Goal: Find specific page/section: Find specific page/section

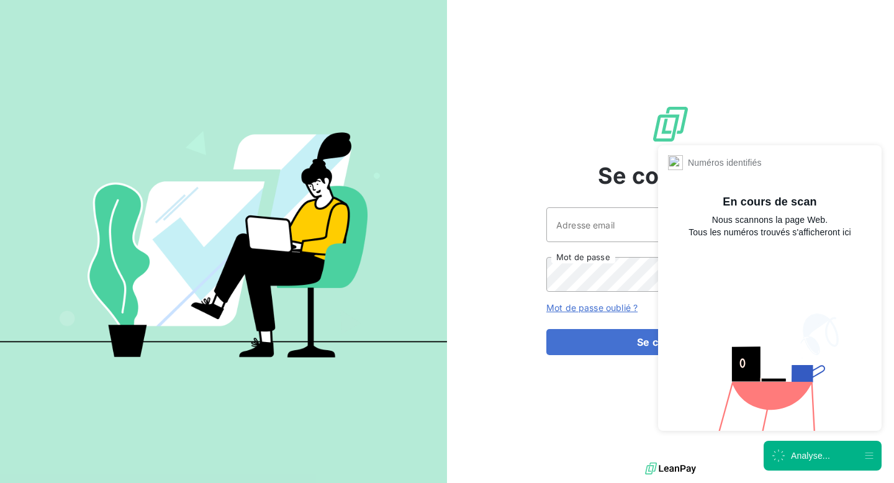
click at [799, 457] on div "Analyse..." at bounding box center [810, 456] width 39 height 12
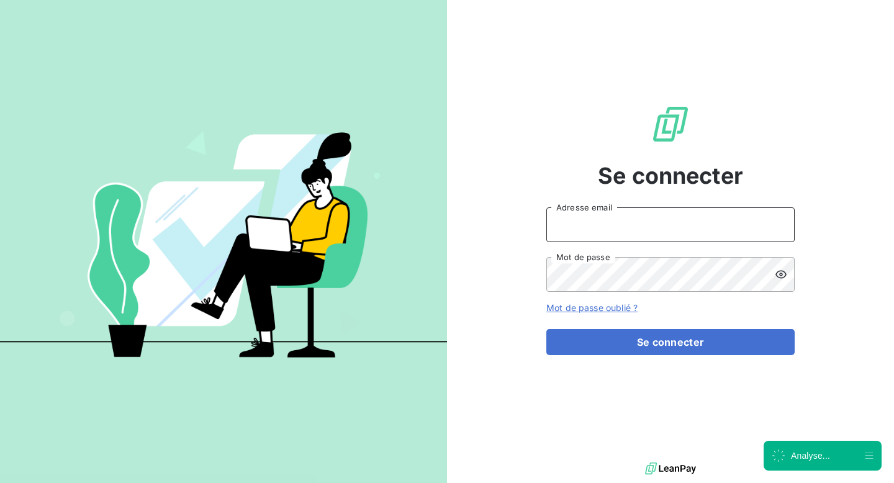
click at [648, 219] on input "Adresse email" at bounding box center [671, 224] width 248 height 35
click at [550, 152] on div "Se connecter Adresse email Mot de passe Mot de passe oublié ? Se connecter" at bounding box center [671, 230] width 248 height 460
click at [581, 230] on input "Adresse email" at bounding box center [671, 224] width 248 height 35
click at [566, 165] on div "Se connecter Adresse email Mot de passe Mot de passe oublié ? Se connecter" at bounding box center [671, 230] width 248 height 460
click at [606, 221] on input "Adresse email" at bounding box center [671, 224] width 248 height 35
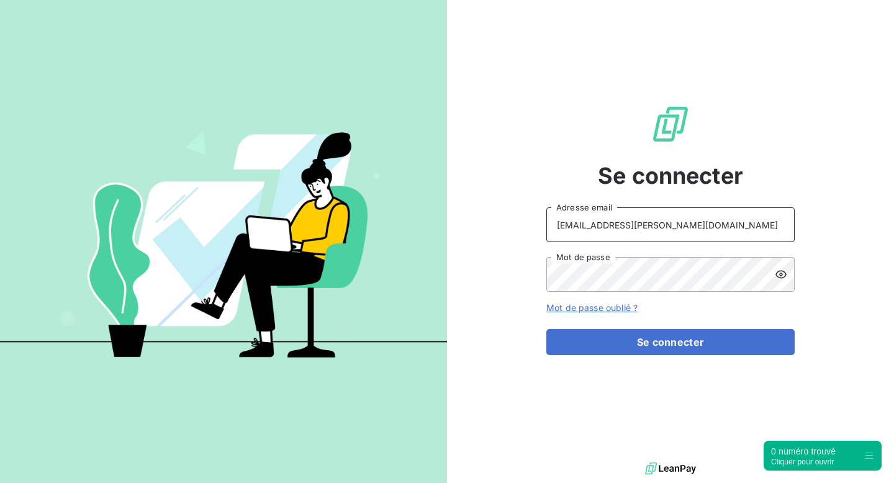
type input "[EMAIL_ADDRESS][PERSON_NAME][DOMAIN_NAME]"
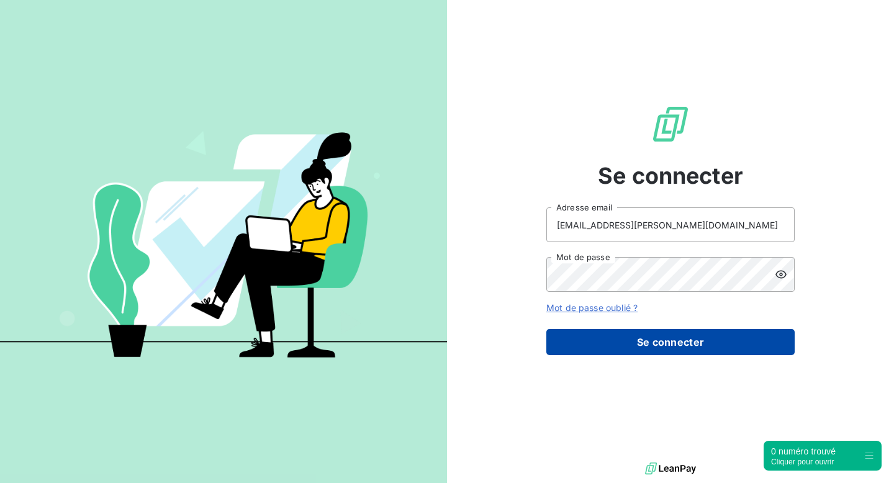
click at [658, 353] on button "Se connecter" at bounding box center [671, 342] width 248 height 26
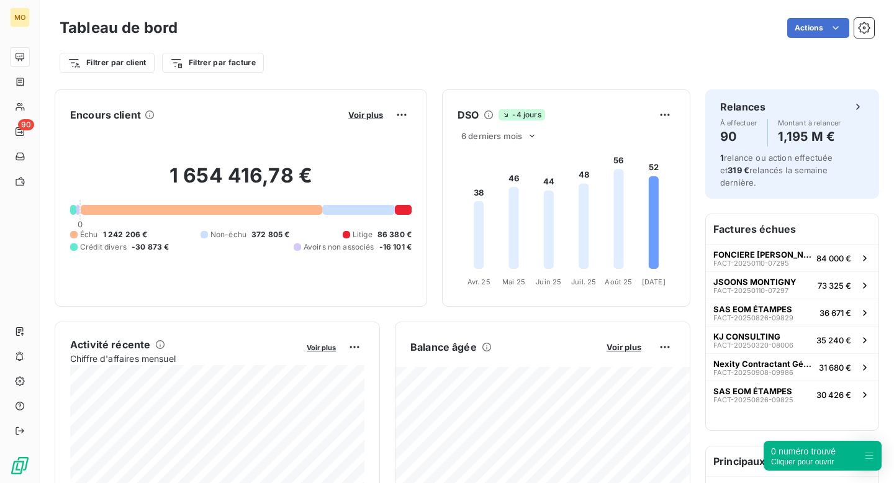
click at [358, 109] on button "Voir plus" at bounding box center [366, 114] width 42 height 11
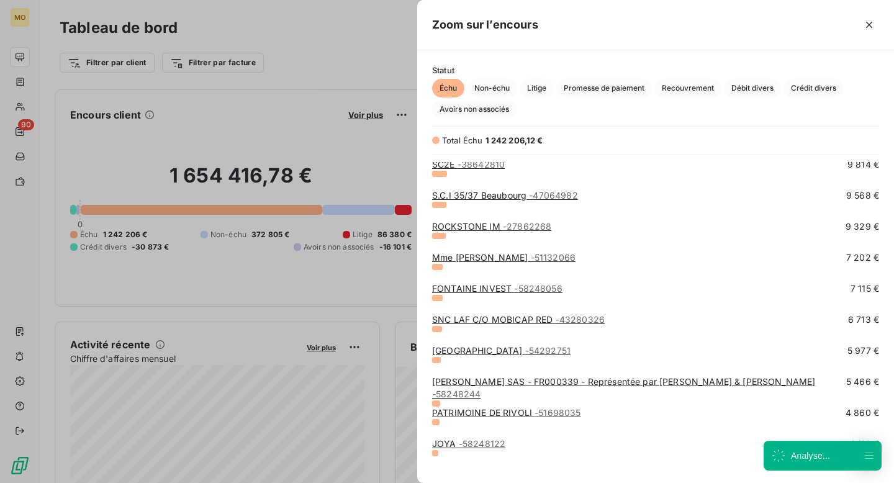
scroll to position [625, 0]
click at [183, 119] on div at bounding box center [447, 241] width 894 height 483
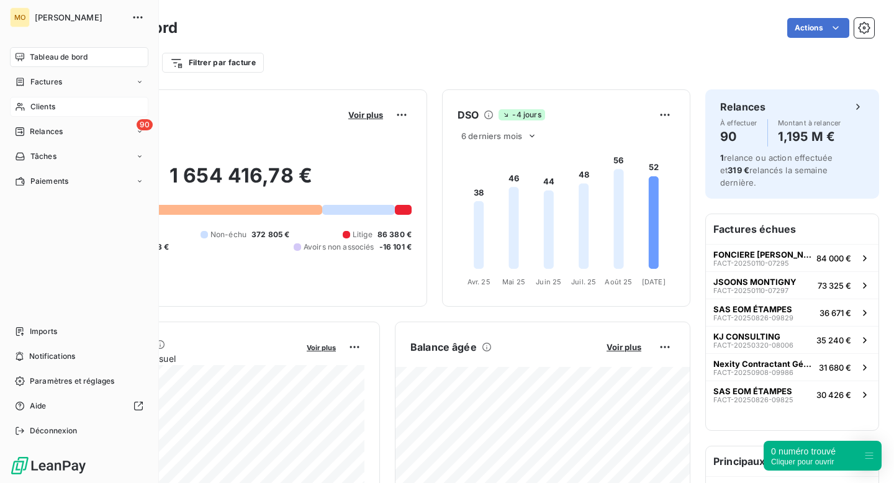
click at [24, 102] on icon at bounding box center [20, 107] width 11 height 10
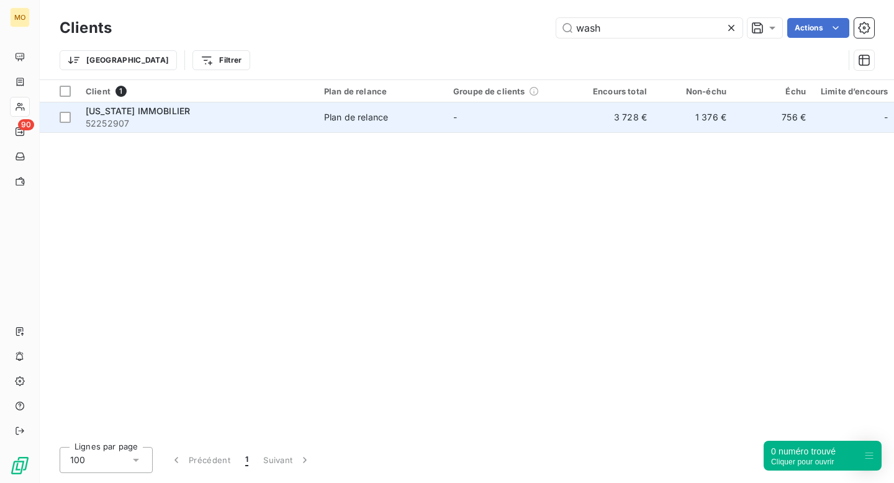
type input "wash"
click at [235, 115] on div "[US_STATE] IMMOBILIER" at bounding box center [198, 111] width 224 height 12
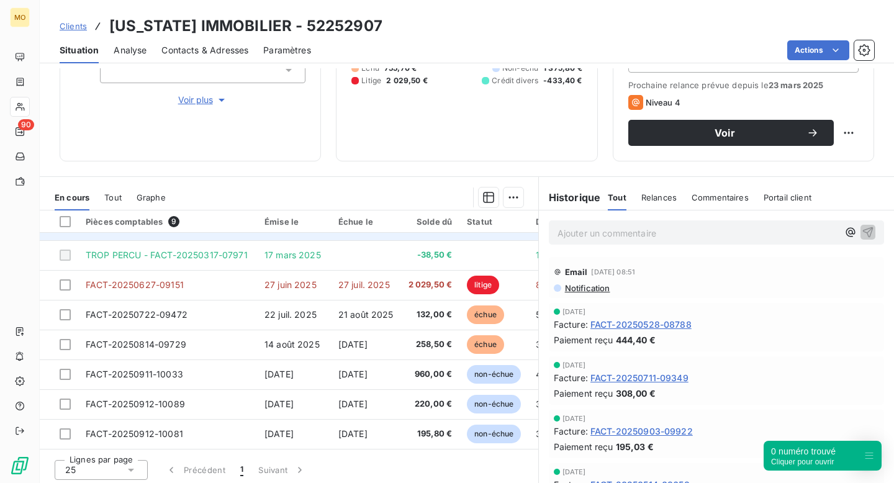
scroll to position [173, 0]
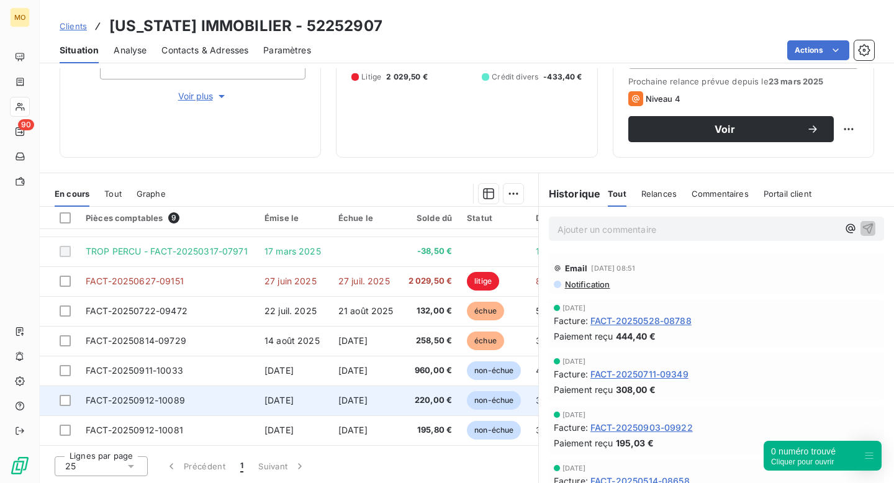
click at [241, 392] on td "FACT-20250912-10089" at bounding box center [167, 401] width 179 height 30
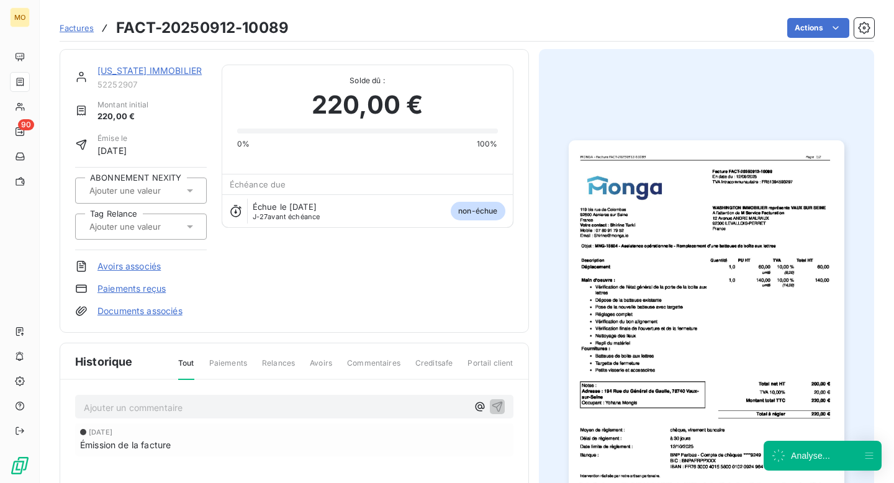
scroll to position [90, 0]
